Goal: Information Seeking & Learning: Learn about a topic

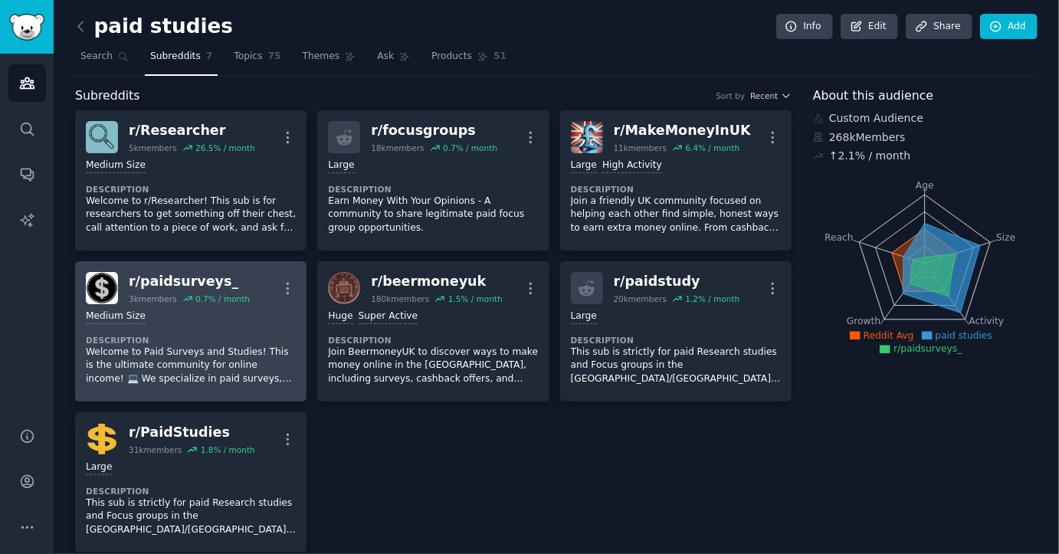
click at [207, 285] on div "r/ paidsurveys_" at bounding box center [189, 281] width 121 height 19
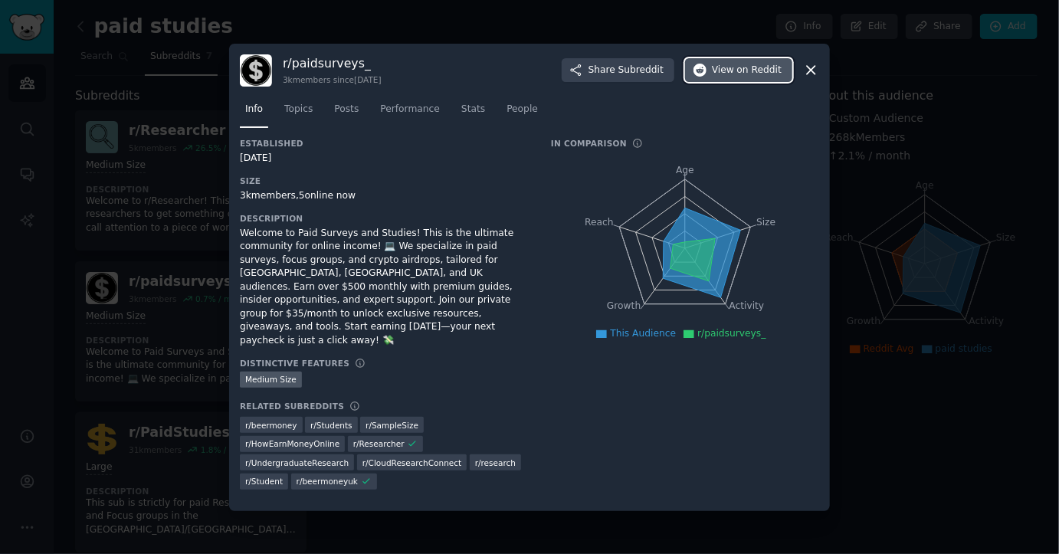
click at [719, 74] on span "View on Reddit" at bounding box center [747, 71] width 70 height 14
click at [218, 154] on div at bounding box center [529, 277] width 1059 height 554
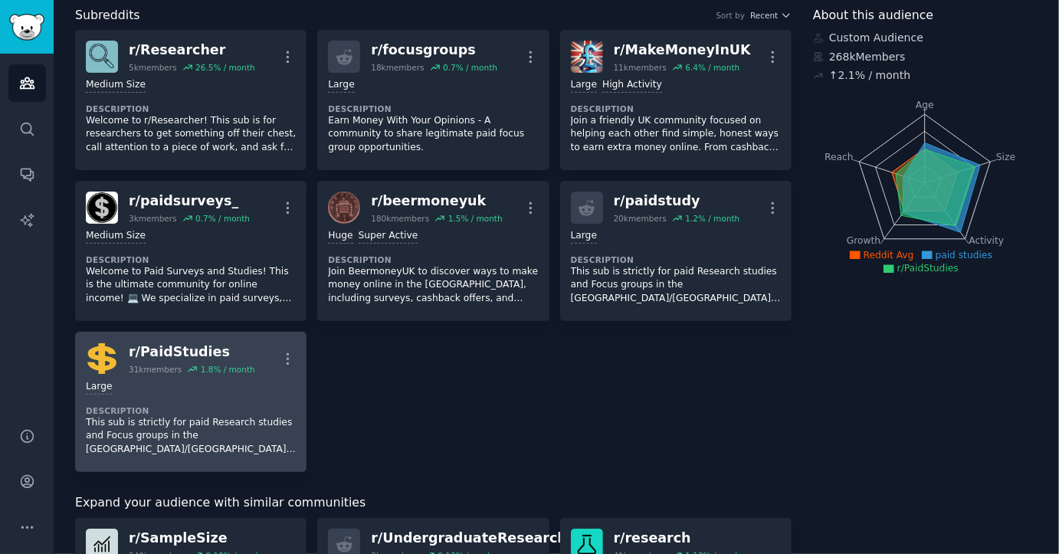
scroll to position [83, 0]
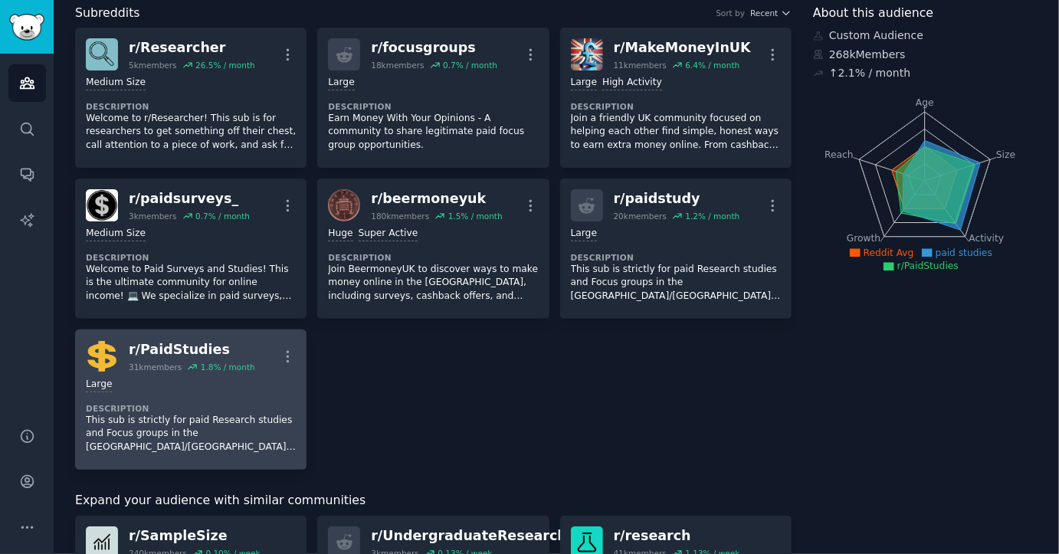
click at [191, 429] on p "This sub is strictly for paid Research studies and Focus groups in the [GEOGRAP…" at bounding box center [191, 434] width 210 height 41
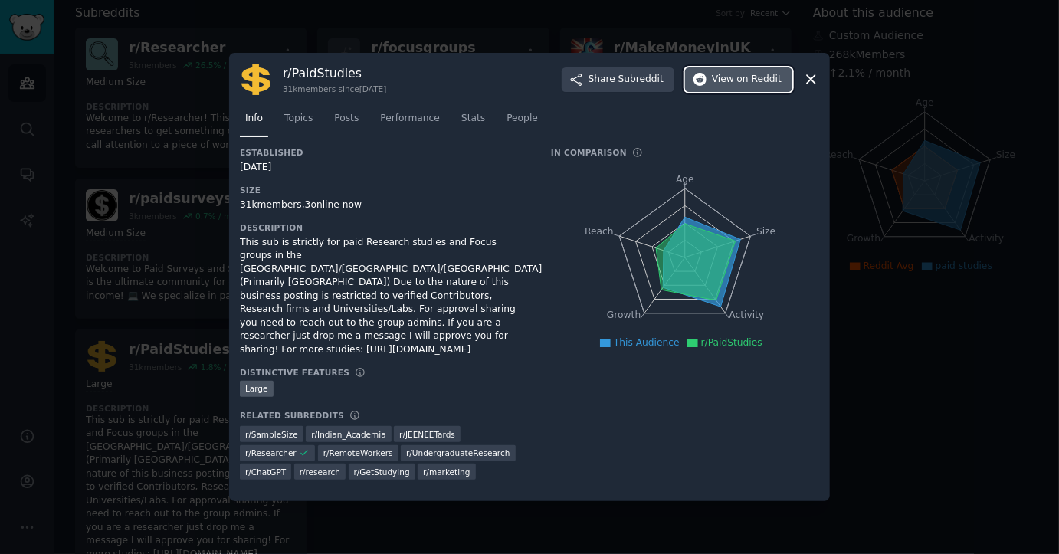
click at [738, 87] on span "on Reddit" at bounding box center [759, 80] width 44 height 14
